Goal: Information Seeking & Learning: Learn about a topic

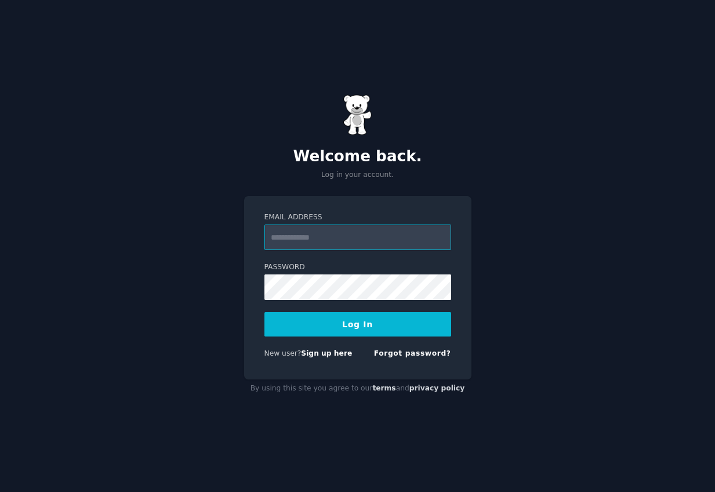
type input "**********"
click at [336, 330] on button "Log In" at bounding box center [357, 324] width 187 height 24
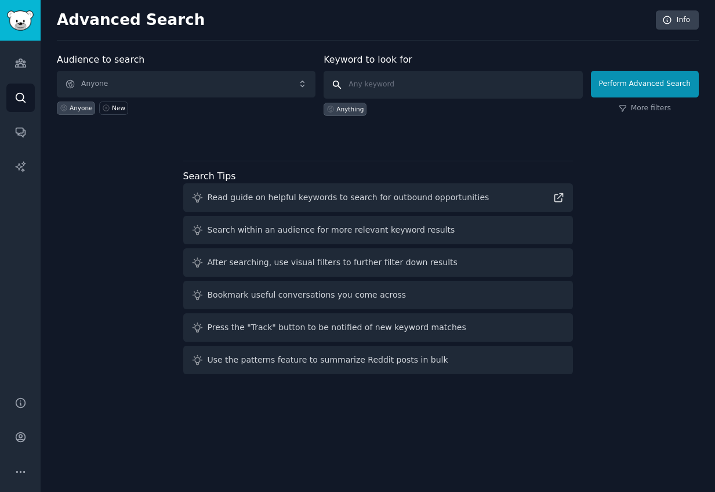
click at [428, 88] on input "text" at bounding box center [453, 85] width 259 height 28
click at [261, 88] on span "Anyone" at bounding box center [186, 84] width 259 height 27
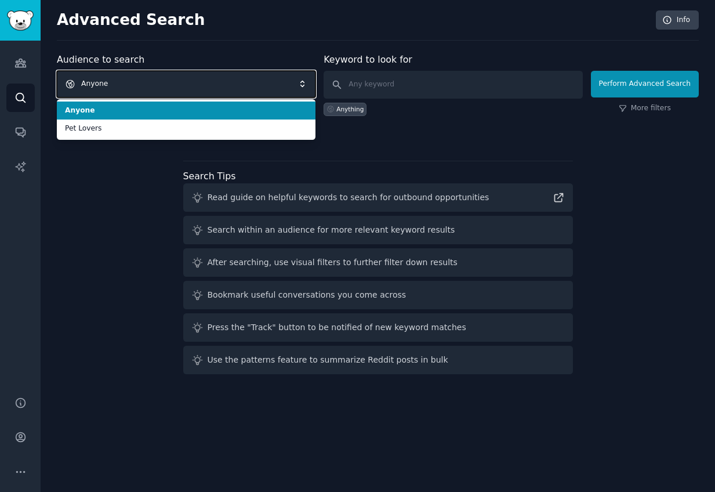
click at [261, 88] on span "Anyone" at bounding box center [186, 84] width 259 height 27
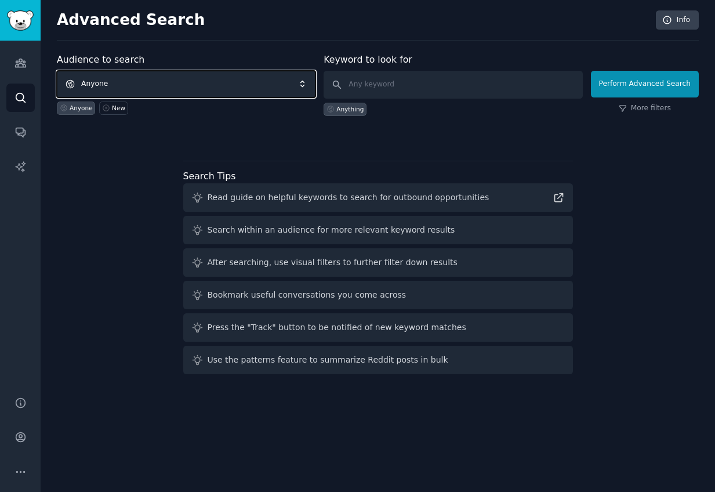
click at [261, 88] on span "Anyone" at bounding box center [186, 84] width 259 height 27
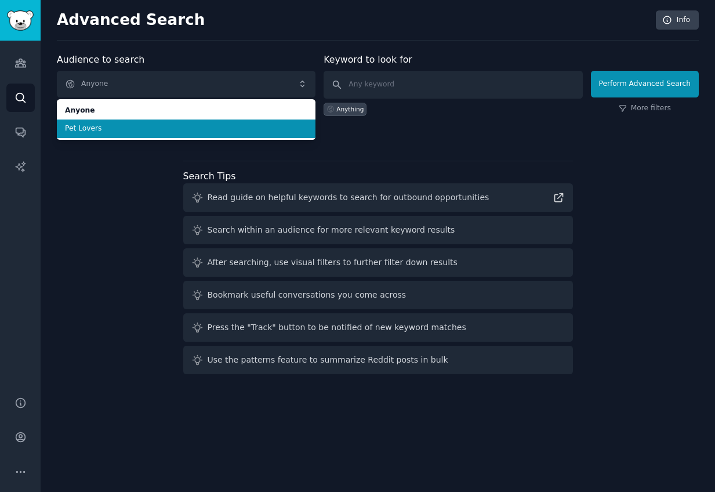
click at [265, 135] on li "Pet Lovers" at bounding box center [186, 128] width 259 height 19
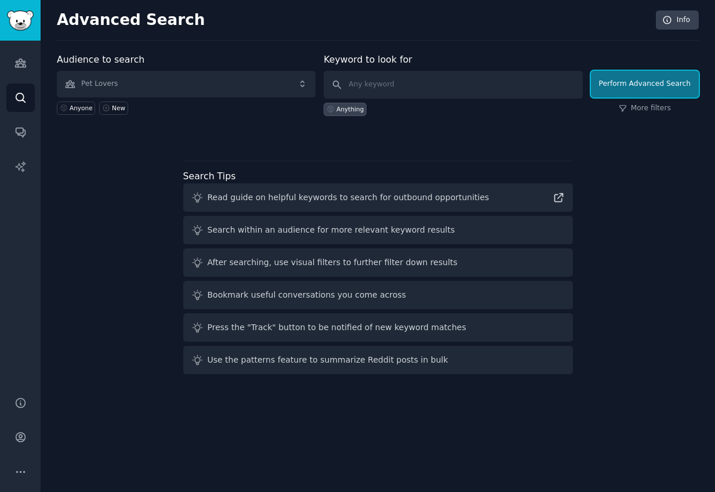
click at [615, 90] on button "Perform Advanced Search" at bounding box center [645, 84] width 108 height 27
